Goal: Feedback & Contribution: Leave review/rating

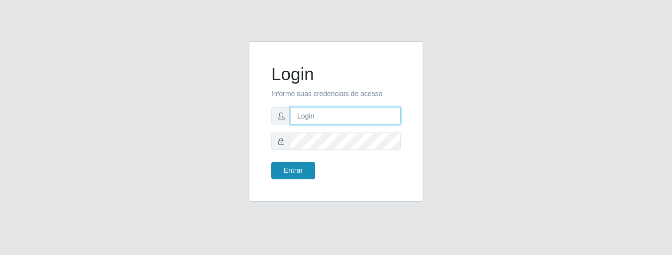
type input "caio@B1"
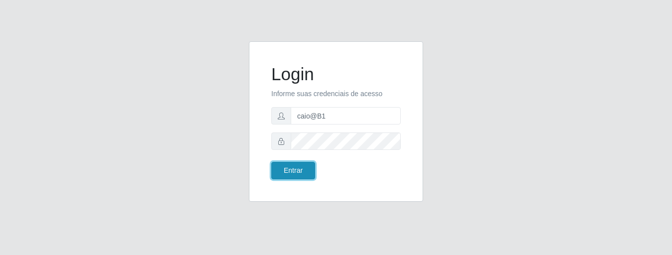
click at [312, 168] on button "Entrar" at bounding box center [293, 170] width 44 height 17
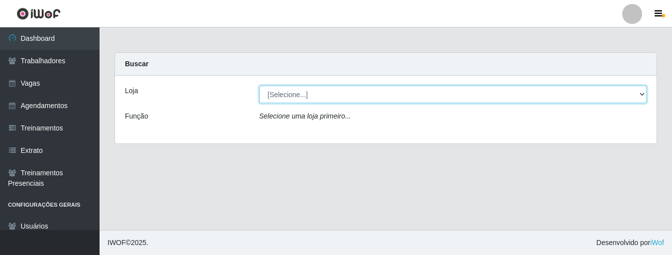
click at [643, 94] on select "[Selecione...] Bemais Supermercados - B1 [GEOGRAPHIC_DATA]" at bounding box center [453, 94] width 388 height 17
select select "403"
click at [259, 86] on select "[Selecione...] Bemais Supermercados - B1 [GEOGRAPHIC_DATA]" at bounding box center [453, 94] width 388 height 17
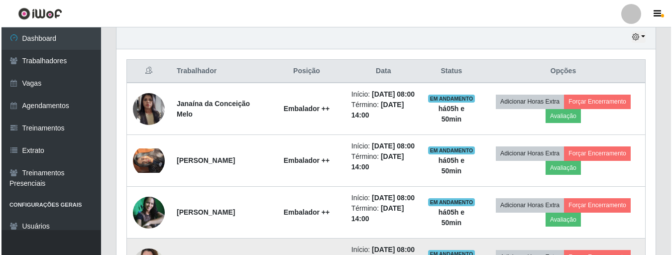
scroll to position [341, 0]
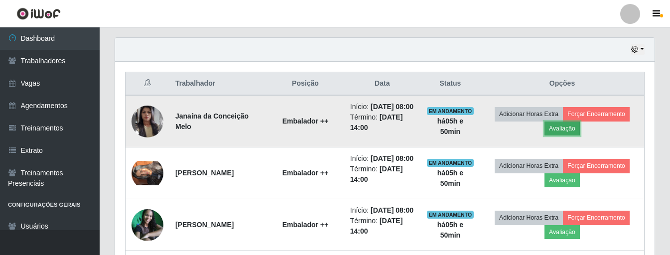
click at [566, 135] on button "Avaliação" at bounding box center [561, 129] width 35 height 14
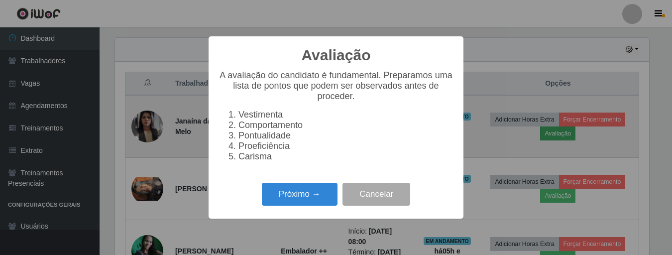
scroll to position [207, 534]
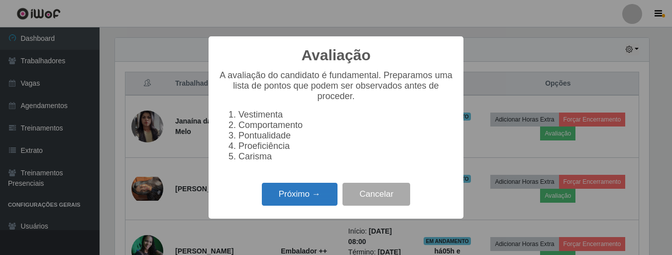
click at [294, 196] on button "Próximo →" at bounding box center [300, 194] width 76 height 23
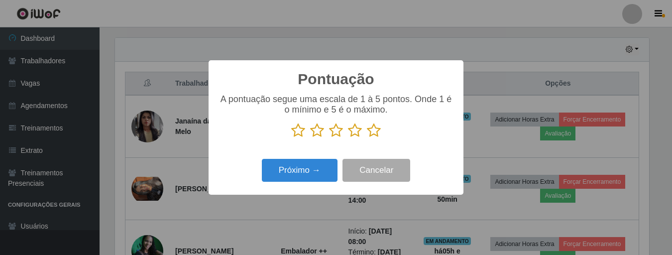
click at [374, 131] on icon at bounding box center [374, 130] width 14 height 15
click at [367, 138] on input "radio" at bounding box center [367, 138] width 0 height 0
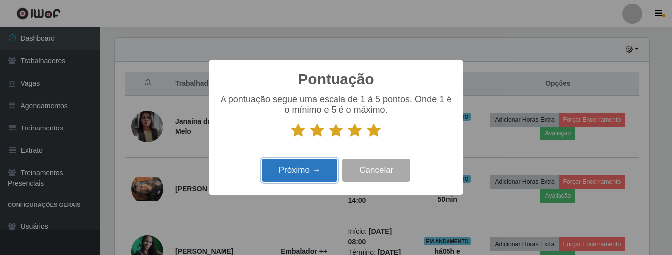
click at [317, 169] on button "Próximo →" at bounding box center [300, 170] width 76 height 23
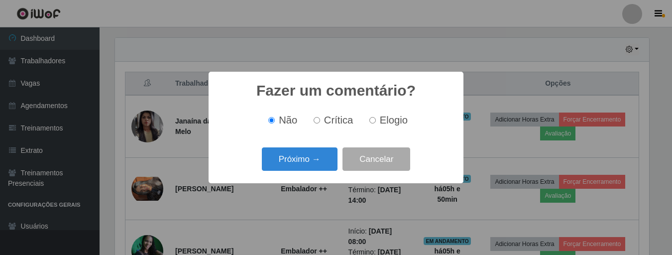
click at [371, 123] on input "Elogio" at bounding box center [373, 120] width 6 height 6
radio input "true"
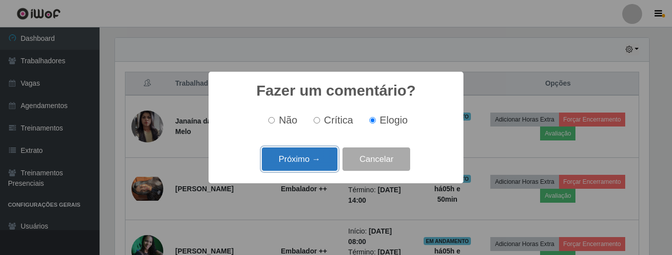
click at [313, 158] on button "Próximo →" at bounding box center [300, 158] width 76 height 23
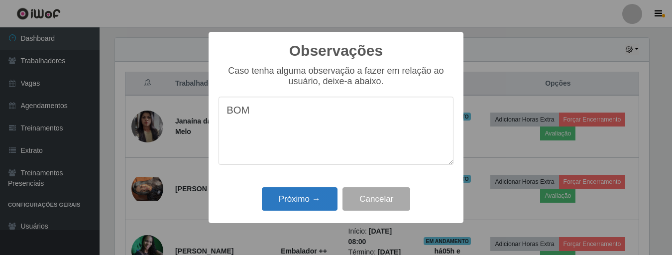
type textarea "BOM"
click at [310, 198] on button "Próximo →" at bounding box center [300, 198] width 76 height 23
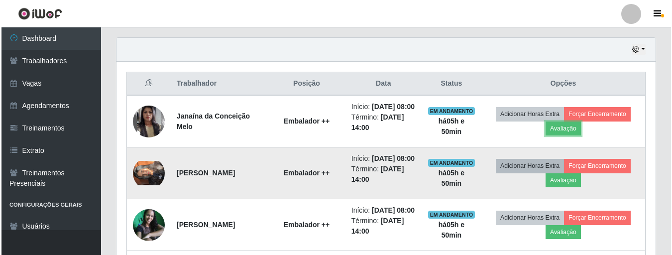
scroll to position [391, 0]
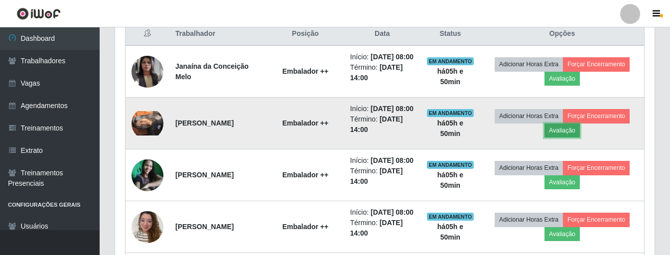
click at [564, 137] on button "Avaliação" at bounding box center [561, 131] width 35 height 14
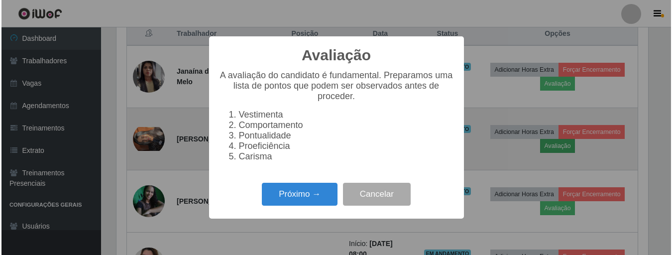
scroll to position [207, 534]
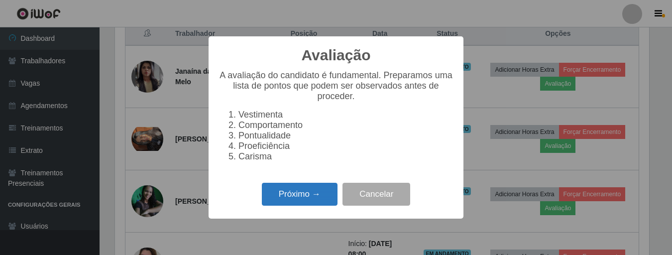
click at [290, 195] on button "Próximo →" at bounding box center [300, 194] width 76 height 23
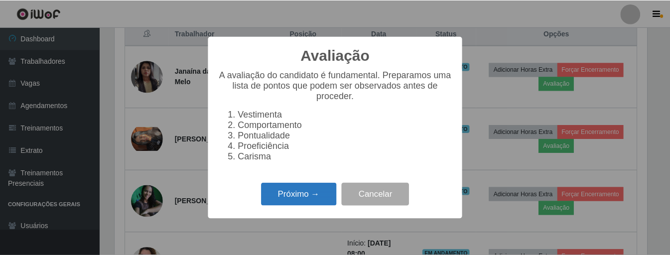
scroll to position [497829, 497501]
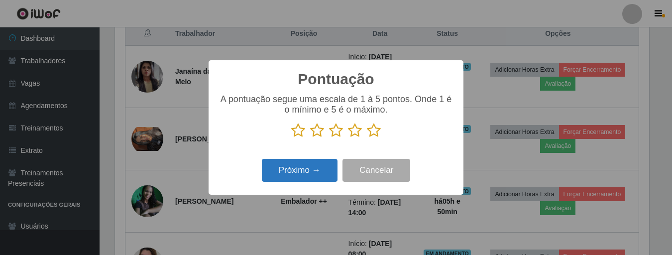
click at [314, 167] on button "Próximo →" at bounding box center [300, 170] width 76 height 23
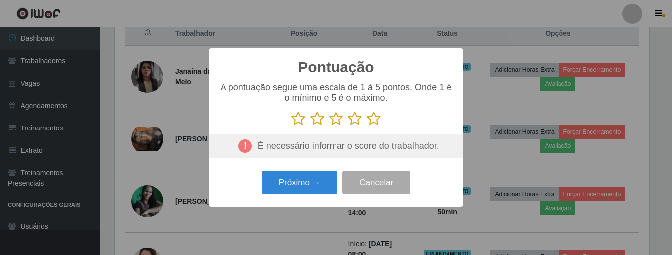
click at [373, 122] on icon at bounding box center [374, 118] width 14 height 15
click at [367, 126] on input "radio" at bounding box center [367, 126] width 0 height 0
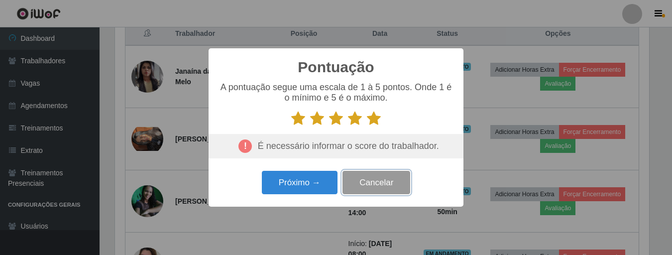
click at [374, 189] on button "Cancelar" at bounding box center [377, 182] width 68 height 23
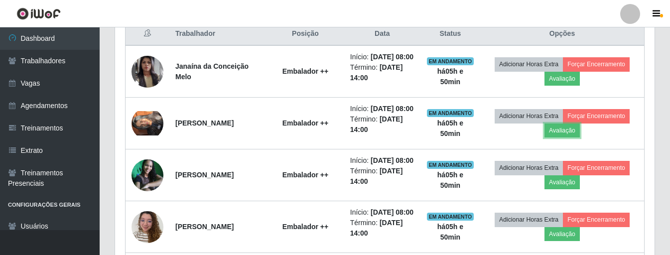
scroll to position [207, 539]
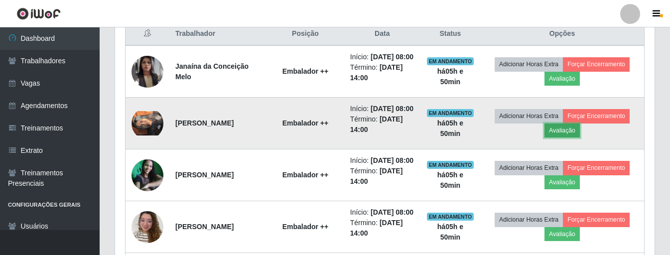
click at [563, 137] on button "Avaliação" at bounding box center [561, 131] width 35 height 14
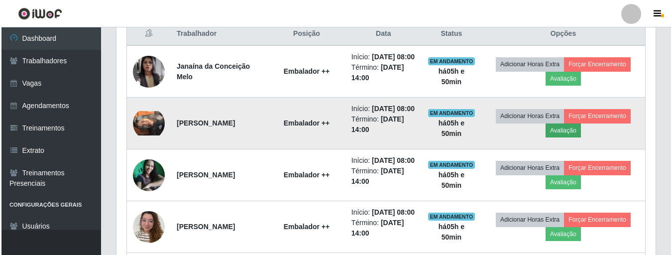
scroll to position [207, 534]
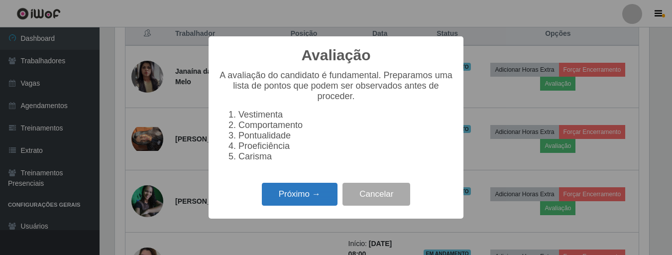
click at [286, 202] on button "Próximo →" at bounding box center [300, 194] width 76 height 23
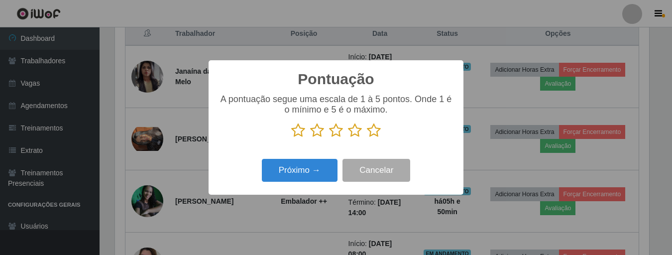
scroll to position [497829, 497501]
click at [376, 132] on icon at bounding box center [374, 130] width 14 height 15
click at [367, 138] on input "radio" at bounding box center [367, 138] width 0 height 0
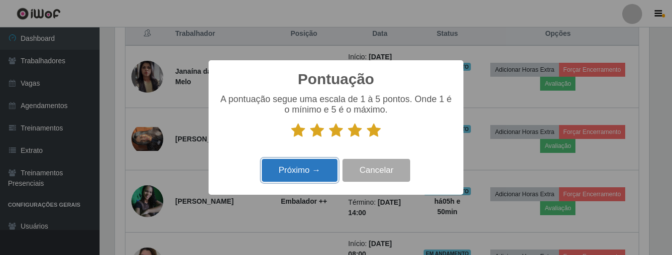
click at [315, 173] on button "Próximo →" at bounding box center [300, 170] width 76 height 23
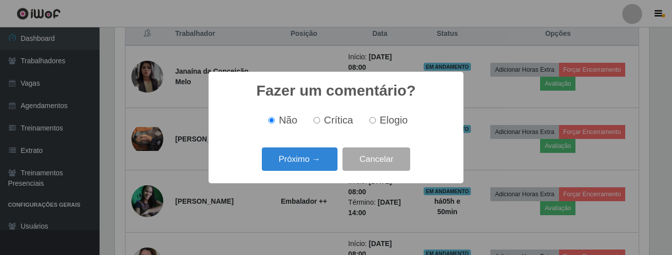
click at [374, 121] on input "Elogio" at bounding box center [373, 120] width 6 height 6
radio input "true"
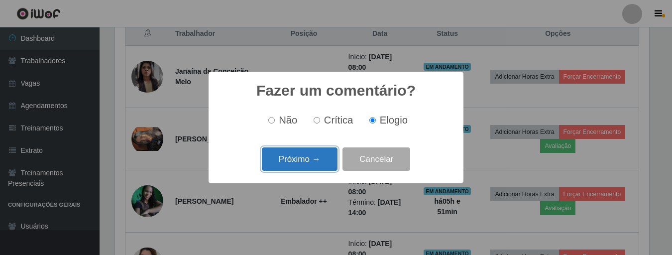
click at [323, 155] on button "Próximo →" at bounding box center [300, 158] width 76 height 23
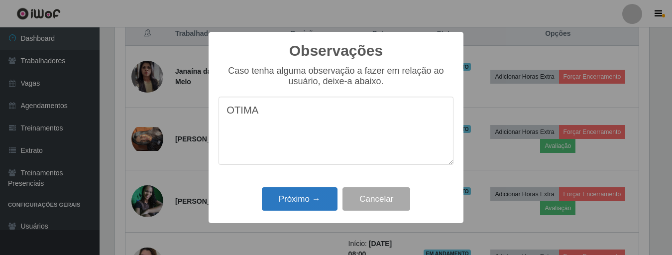
type textarea "OTIMA"
click at [307, 199] on button "Próximo →" at bounding box center [300, 198] width 76 height 23
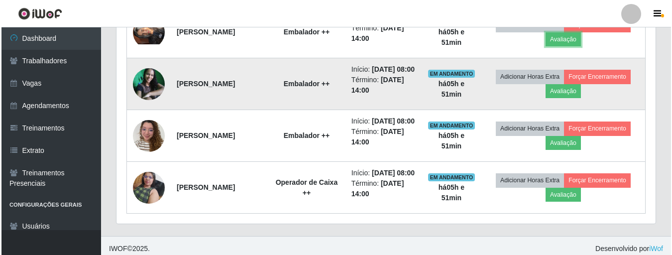
scroll to position [491, 0]
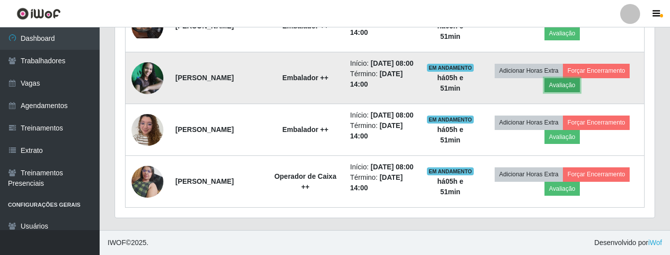
click at [561, 92] on button "Avaliação" at bounding box center [561, 85] width 35 height 14
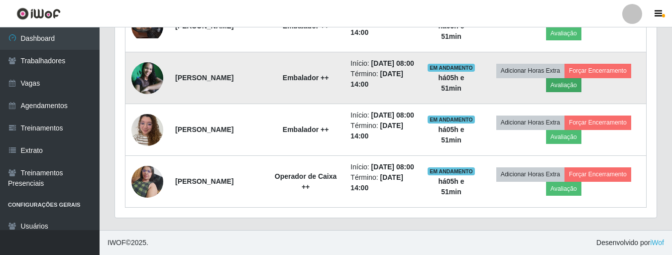
scroll to position [207, 534]
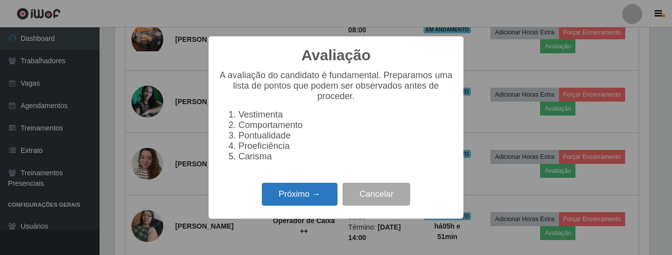
click at [298, 193] on button "Próximo →" at bounding box center [300, 194] width 76 height 23
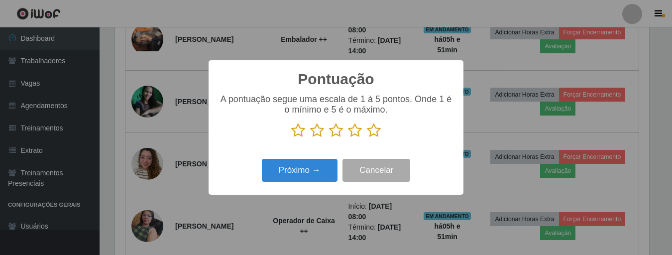
scroll to position [497829, 497501]
click at [373, 134] on icon at bounding box center [374, 130] width 14 height 15
click at [367, 138] on input "radio" at bounding box center [367, 138] width 0 height 0
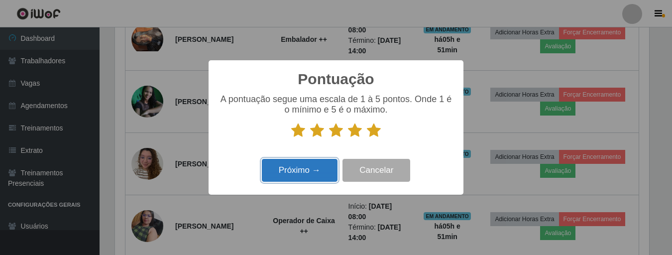
click at [305, 167] on button "Próximo →" at bounding box center [300, 170] width 76 height 23
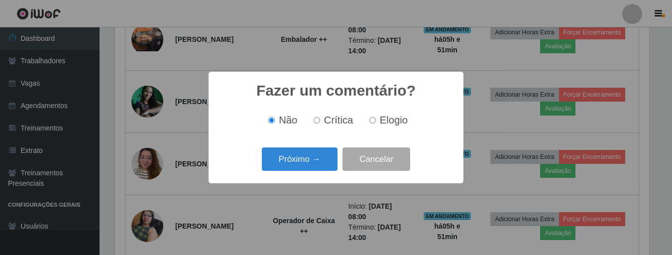
click at [372, 121] on input "Elogio" at bounding box center [373, 120] width 6 height 6
radio input "true"
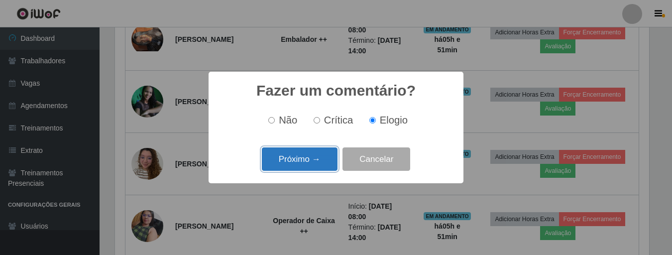
click at [304, 161] on button "Próximo →" at bounding box center [300, 158] width 76 height 23
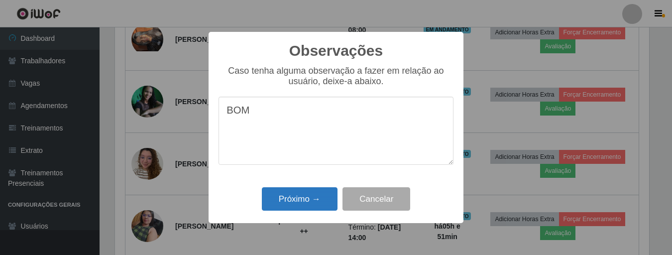
type textarea "BOM"
click at [289, 198] on button "Próximo →" at bounding box center [300, 198] width 76 height 23
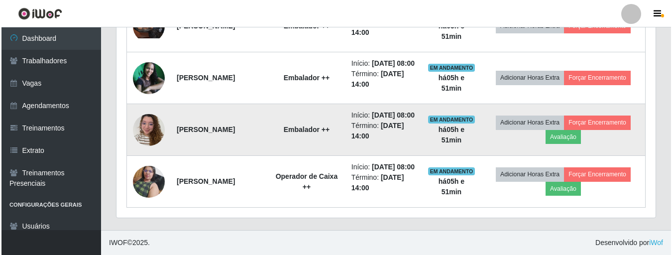
scroll to position [540, 0]
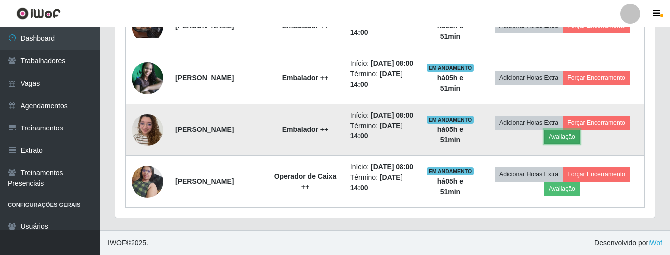
click at [563, 130] on button "Avaliação" at bounding box center [561, 137] width 35 height 14
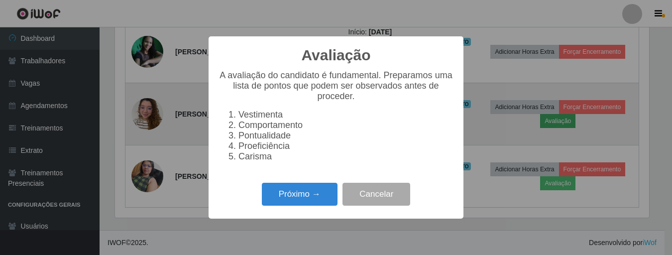
scroll to position [207, 534]
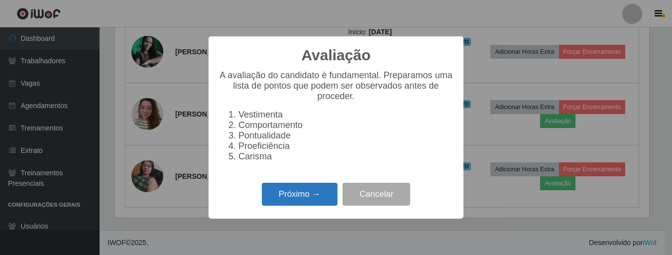
click at [308, 204] on button "Próximo →" at bounding box center [300, 194] width 76 height 23
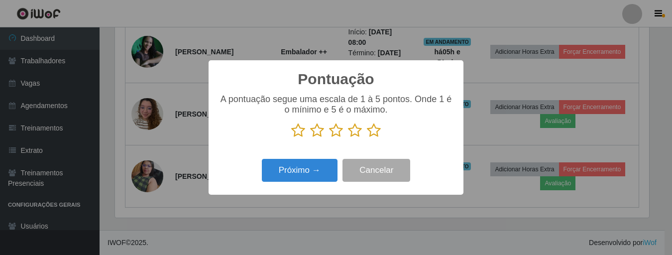
scroll to position [497829, 497501]
click at [371, 132] on icon at bounding box center [374, 130] width 14 height 15
click at [367, 138] on input "radio" at bounding box center [367, 138] width 0 height 0
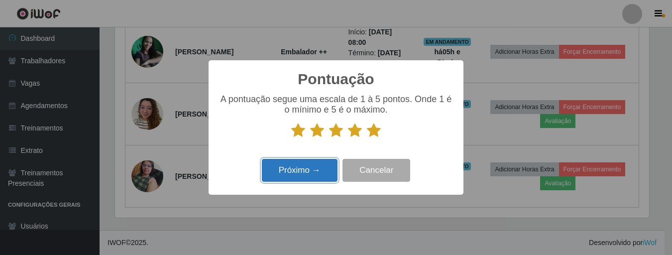
click at [297, 167] on button "Próximo →" at bounding box center [300, 170] width 76 height 23
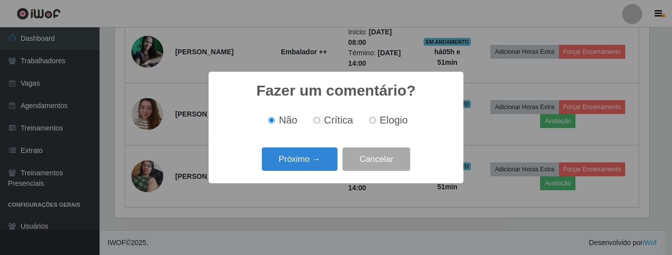
click at [370, 121] on input "Elogio" at bounding box center [373, 120] width 6 height 6
radio input "true"
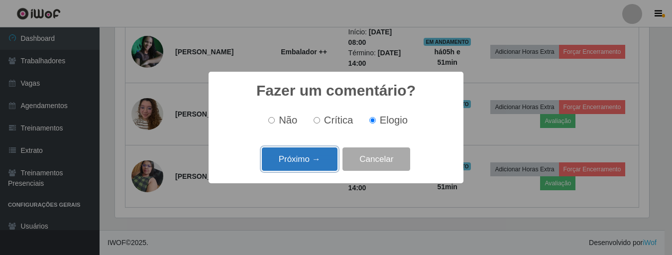
click at [294, 161] on button "Próximo →" at bounding box center [300, 158] width 76 height 23
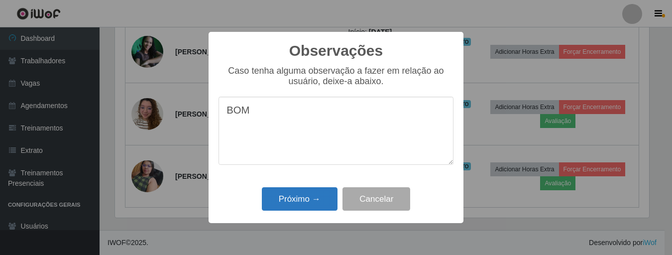
type textarea "BOM"
click at [290, 202] on button "Próximo →" at bounding box center [300, 198] width 76 height 23
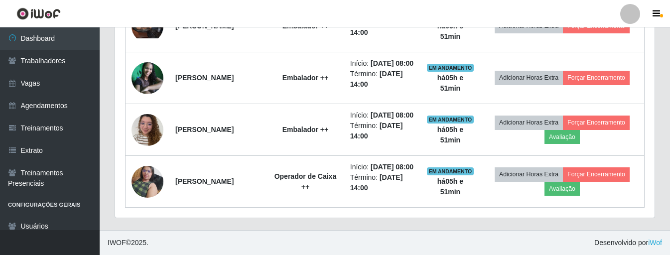
scroll to position [207, 539]
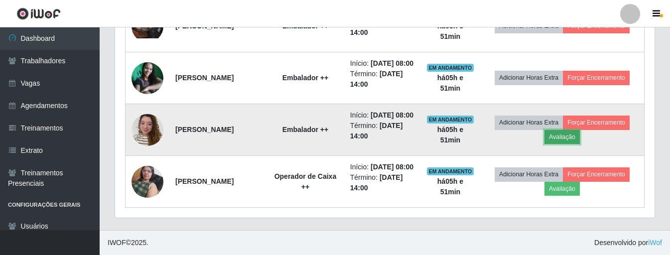
click at [565, 130] on button "Avaliação" at bounding box center [561, 137] width 35 height 14
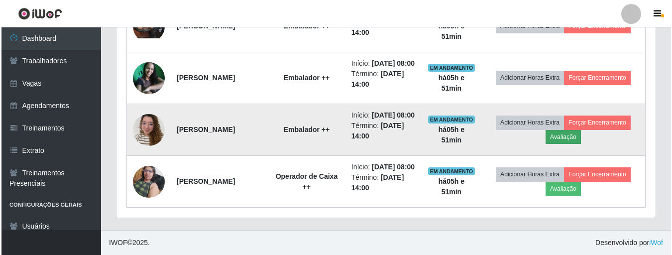
scroll to position [207, 534]
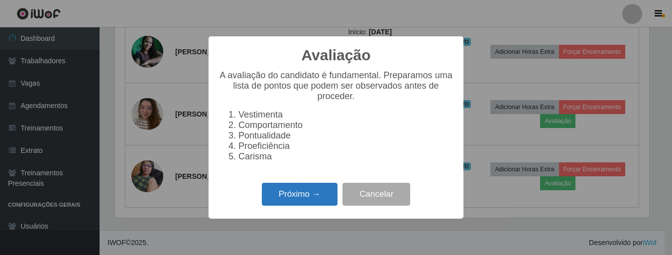
click at [315, 206] on button "Próximo →" at bounding box center [300, 194] width 76 height 23
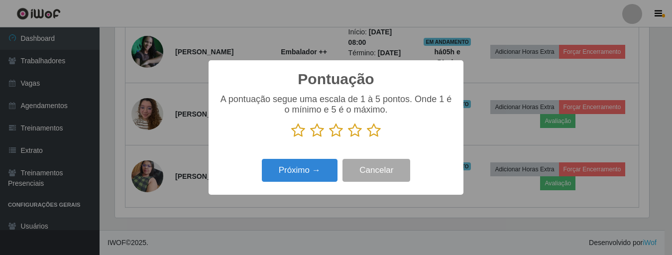
scroll to position [497829, 497501]
click at [373, 134] on icon at bounding box center [374, 130] width 14 height 15
click at [367, 138] on input "radio" at bounding box center [367, 138] width 0 height 0
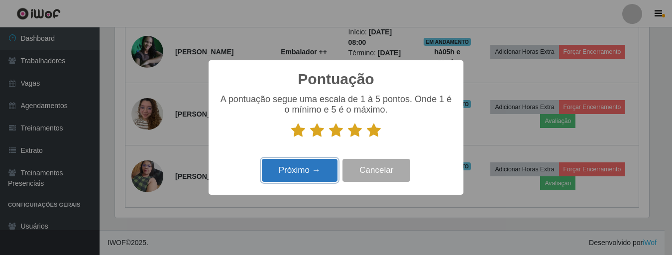
click at [314, 169] on button "Próximo →" at bounding box center [300, 170] width 76 height 23
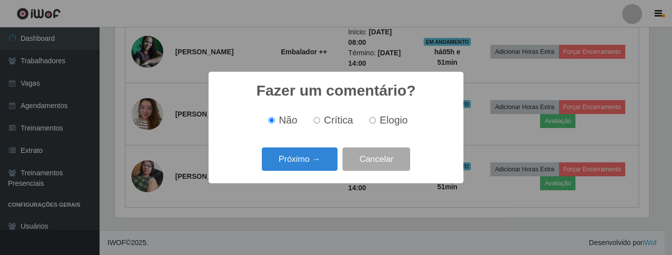
click at [370, 125] on label "Elogio" at bounding box center [387, 120] width 42 height 11
click at [370, 124] on input "Elogio" at bounding box center [373, 120] width 6 height 6
radio input "true"
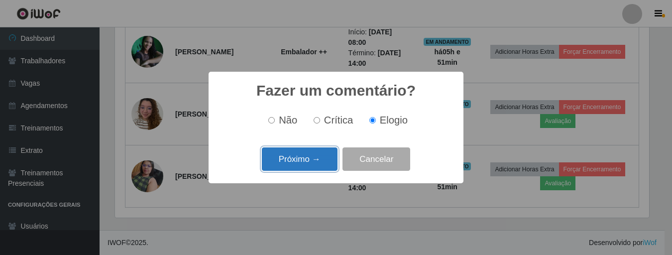
click at [315, 158] on button "Próximo →" at bounding box center [300, 158] width 76 height 23
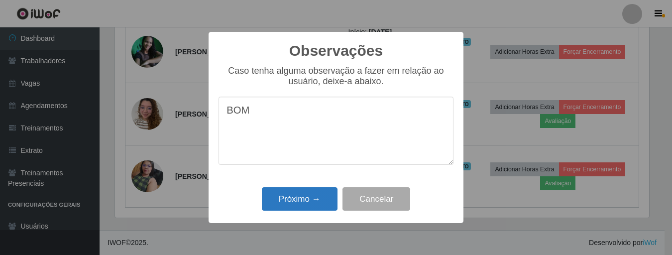
type textarea "BOM"
click at [310, 207] on button "Próximo →" at bounding box center [300, 198] width 76 height 23
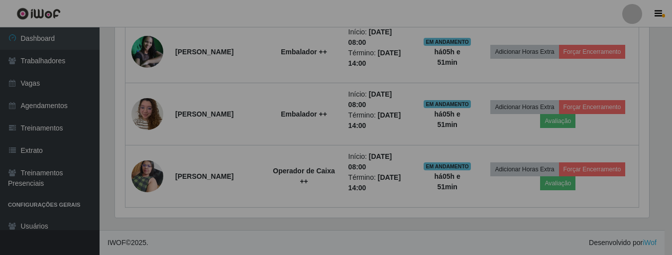
scroll to position [207, 539]
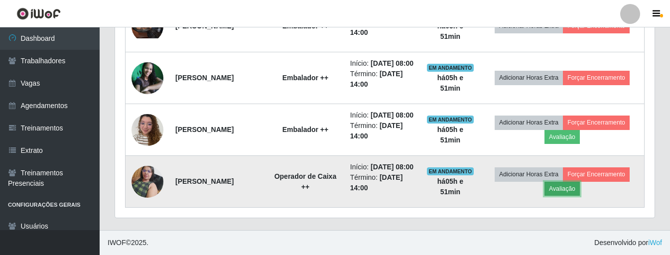
click at [573, 183] on button "Avaliação" at bounding box center [561, 189] width 35 height 14
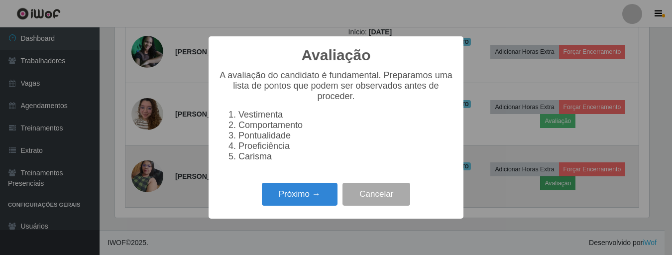
scroll to position [207, 534]
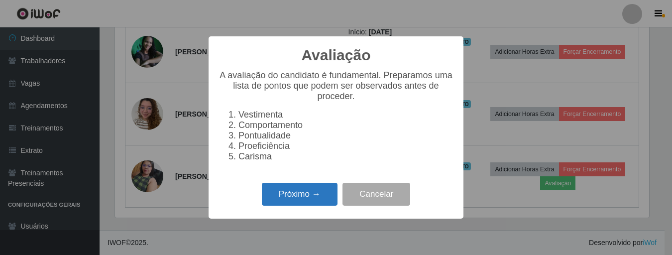
click at [317, 193] on button "Próximo →" at bounding box center [300, 194] width 76 height 23
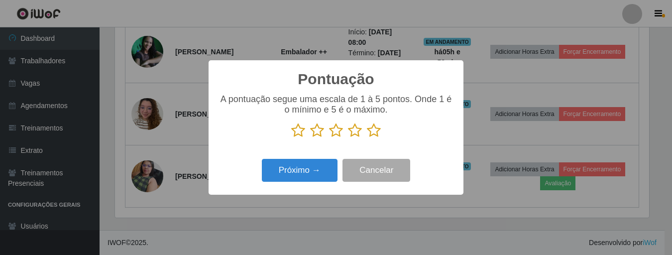
click at [377, 134] on icon at bounding box center [374, 130] width 14 height 15
click at [367, 138] on input "radio" at bounding box center [367, 138] width 0 height 0
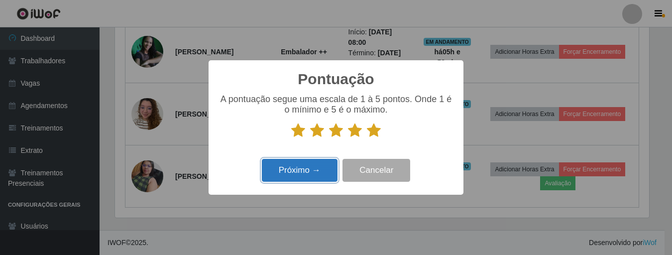
click at [316, 170] on button "Próximo →" at bounding box center [300, 170] width 76 height 23
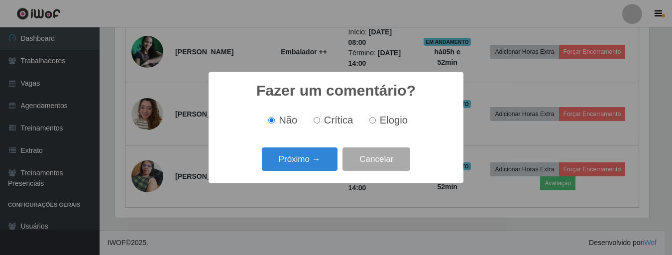
click at [374, 121] on input "Elogio" at bounding box center [373, 120] width 6 height 6
radio input "true"
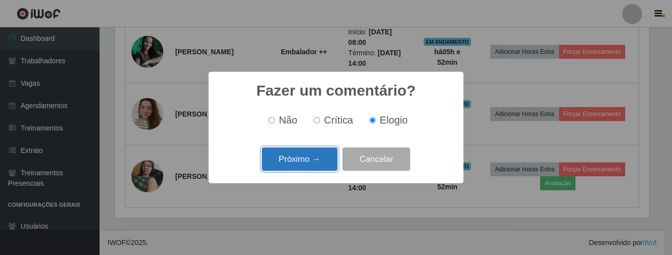
click at [320, 157] on button "Próximo →" at bounding box center [300, 158] width 76 height 23
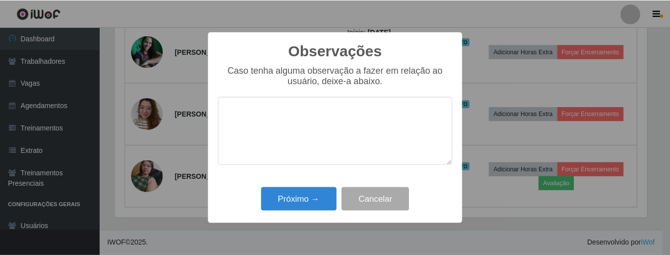
scroll to position [0, 0]
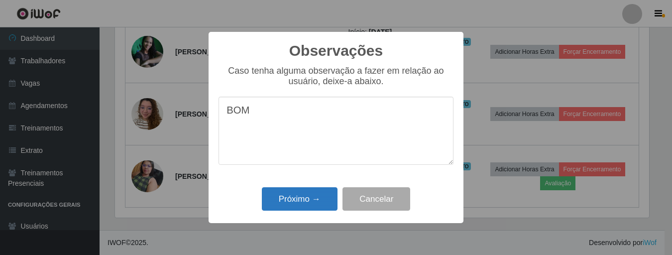
type textarea "BOM"
click at [320, 196] on button "Próximo →" at bounding box center [300, 198] width 76 height 23
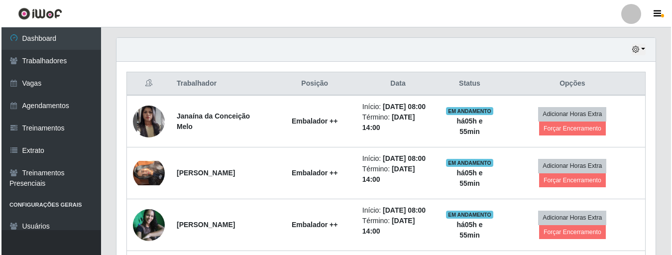
scroll to position [339, 0]
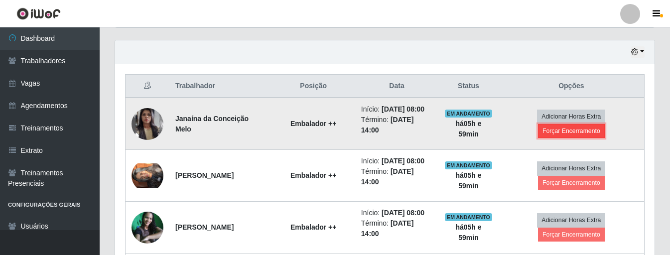
click at [591, 133] on button "Forçar Encerramento" at bounding box center [571, 131] width 67 height 14
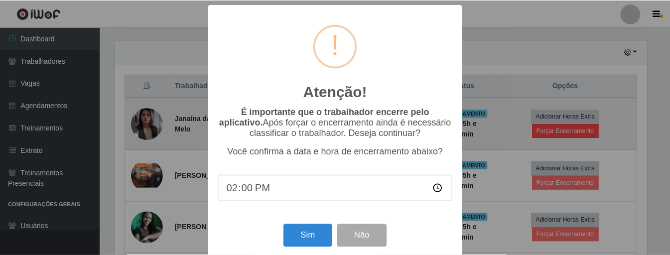
scroll to position [207, 534]
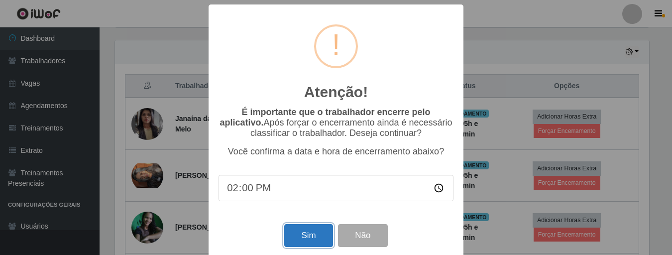
click at [292, 239] on button "Sim" at bounding box center [308, 235] width 48 height 23
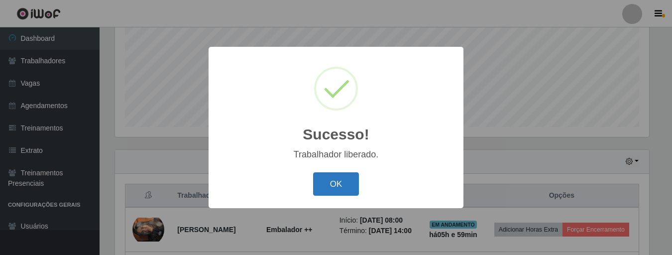
click at [340, 186] on button "OK" at bounding box center [336, 183] width 46 height 23
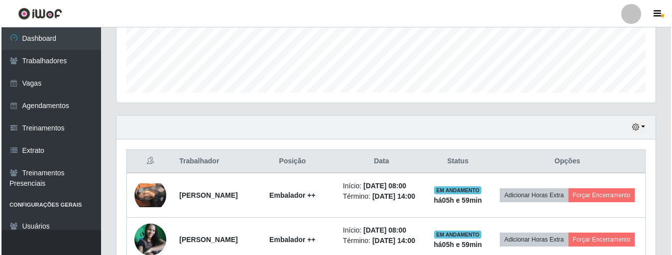
scroll to position [436, 0]
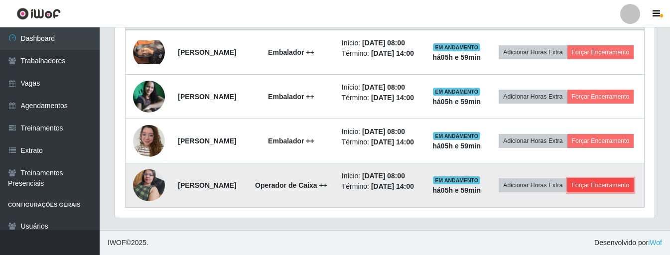
click at [567, 187] on button "Forçar Encerramento" at bounding box center [600, 185] width 67 height 14
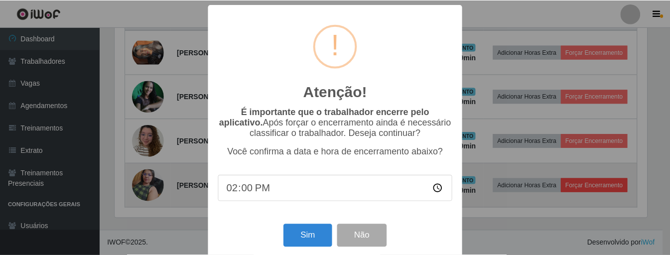
scroll to position [207, 534]
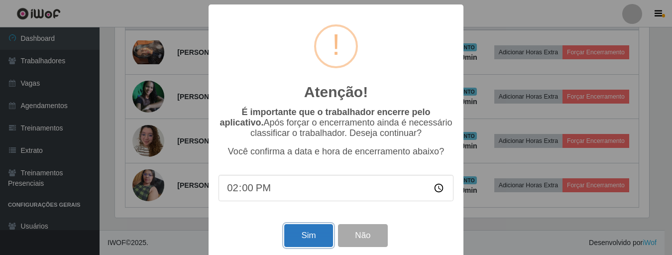
click at [302, 242] on button "Sim" at bounding box center [308, 235] width 48 height 23
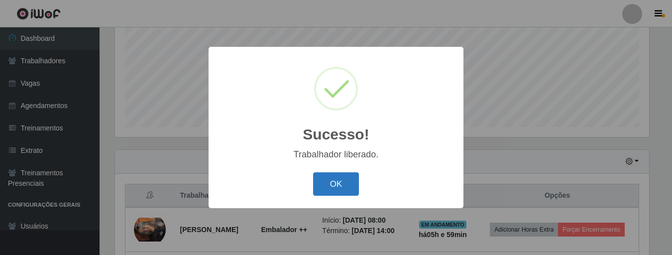
drag, startPoint x: 322, startPoint y: 181, endPoint x: 519, endPoint y: 178, distance: 197.2
click at [322, 181] on button "OK" at bounding box center [336, 183] width 46 height 23
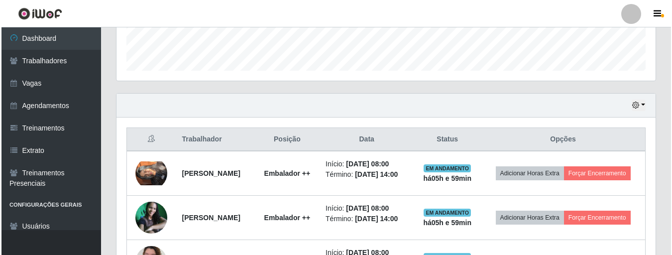
scroll to position [362, 0]
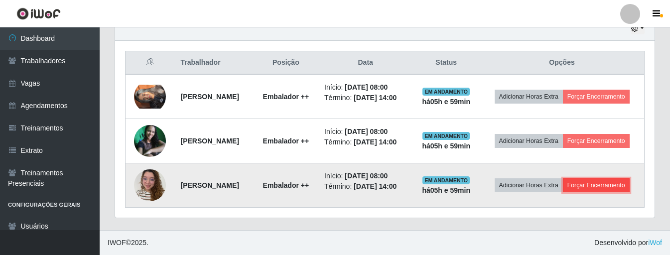
click at [596, 187] on button "Forçar Encerramento" at bounding box center [596, 185] width 67 height 14
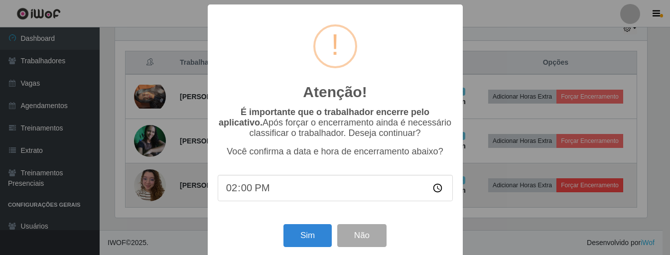
scroll to position [207, 534]
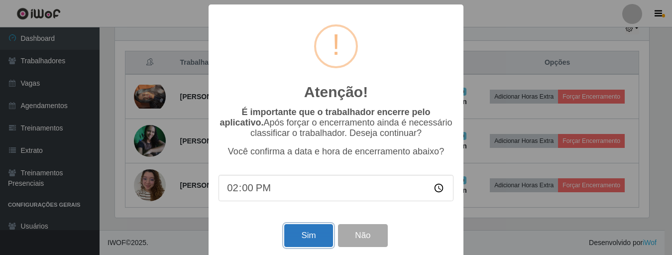
click at [313, 244] on button "Sim" at bounding box center [308, 235] width 48 height 23
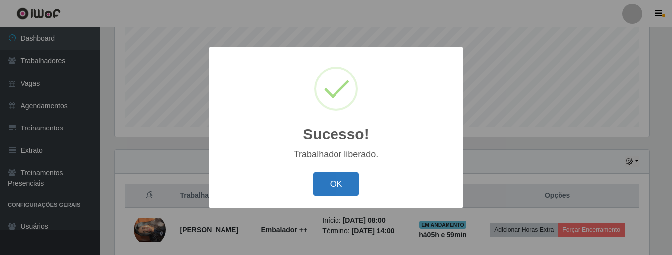
click at [340, 188] on button "OK" at bounding box center [336, 183] width 46 height 23
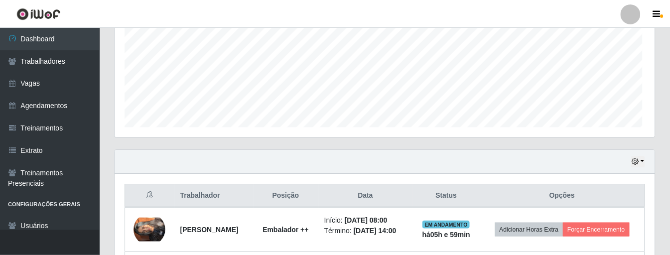
scroll to position [207, 539]
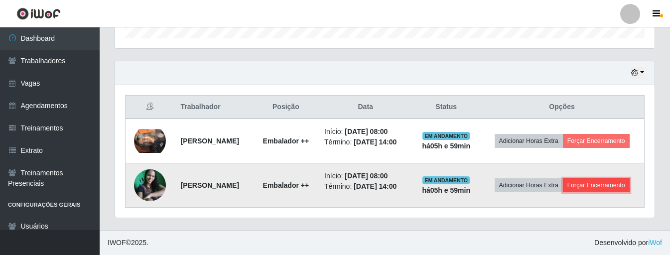
click at [608, 188] on button "Forçar Encerramento" at bounding box center [596, 185] width 67 height 14
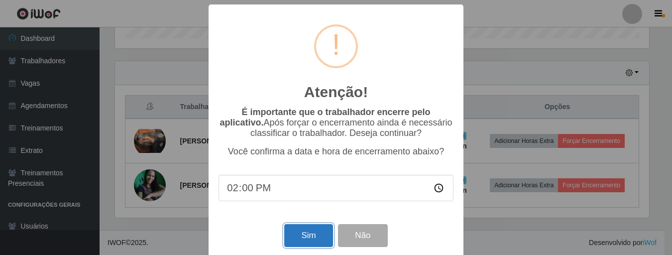
click at [315, 240] on button "Sim" at bounding box center [308, 235] width 48 height 23
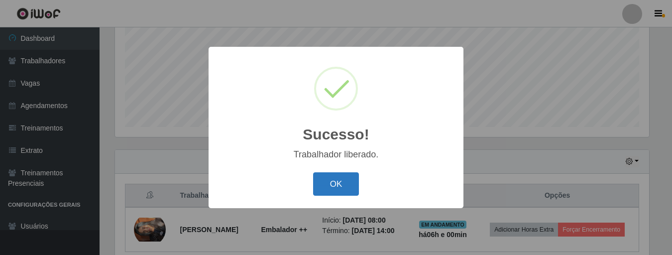
click at [339, 196] on button "OK" at bounding box center [336, 183] width 46 height 23
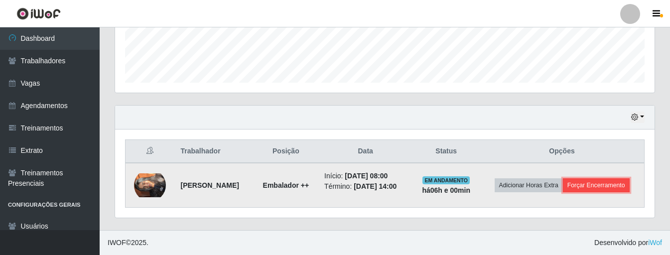
click at [592, 185] on button "Forçar Encerramento" at bounding box center [596, 185] width 67 height 14
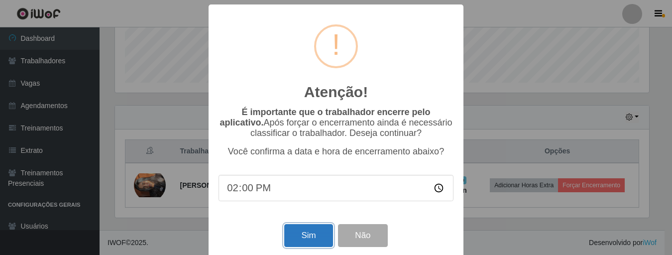
click at [304, 241] on button "Sim" at bounding box center [308, 235] width 48 height 23
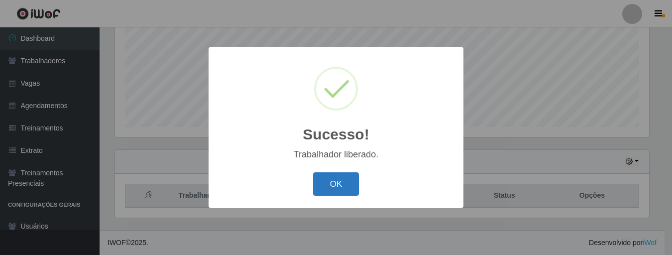
click at [329, 189] on button "OK" at bounding box center [336, 183] width 46 height 23
